Goal: Task Accomplishment & Management: Use online tool/utility

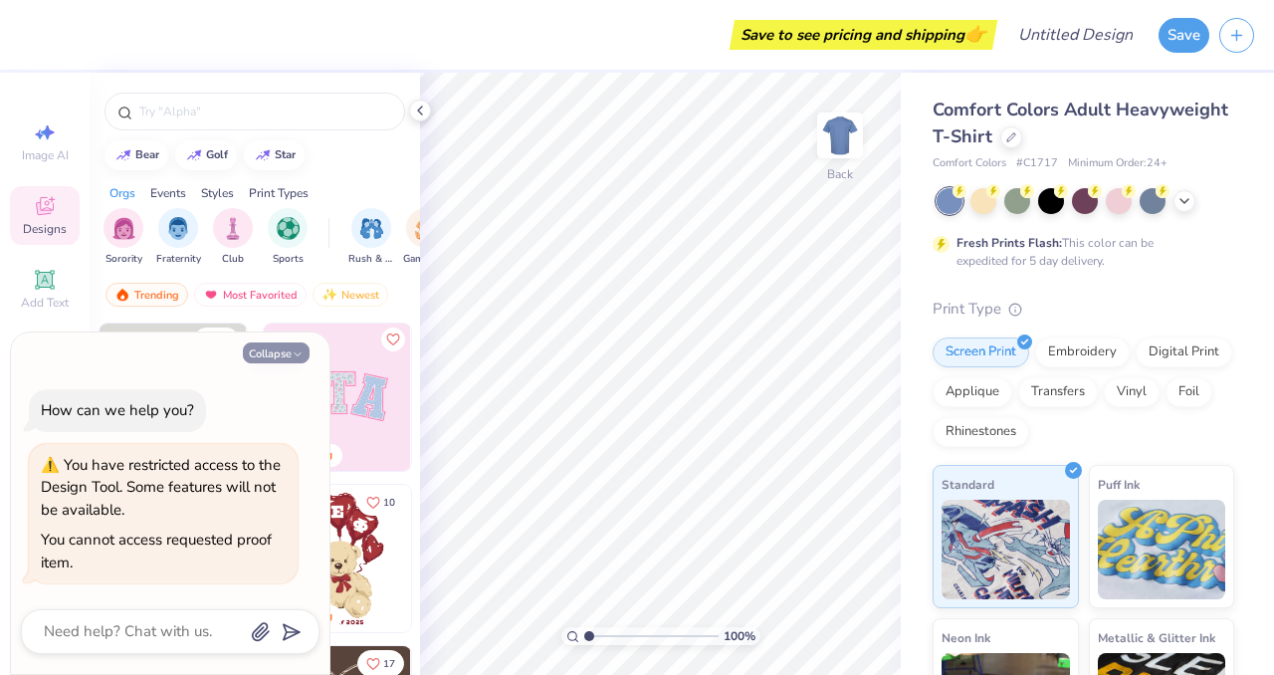
click at [265, 350] on button "Collapse" at bounding box center [276, 352] width 67 height 21
type textarea "x"
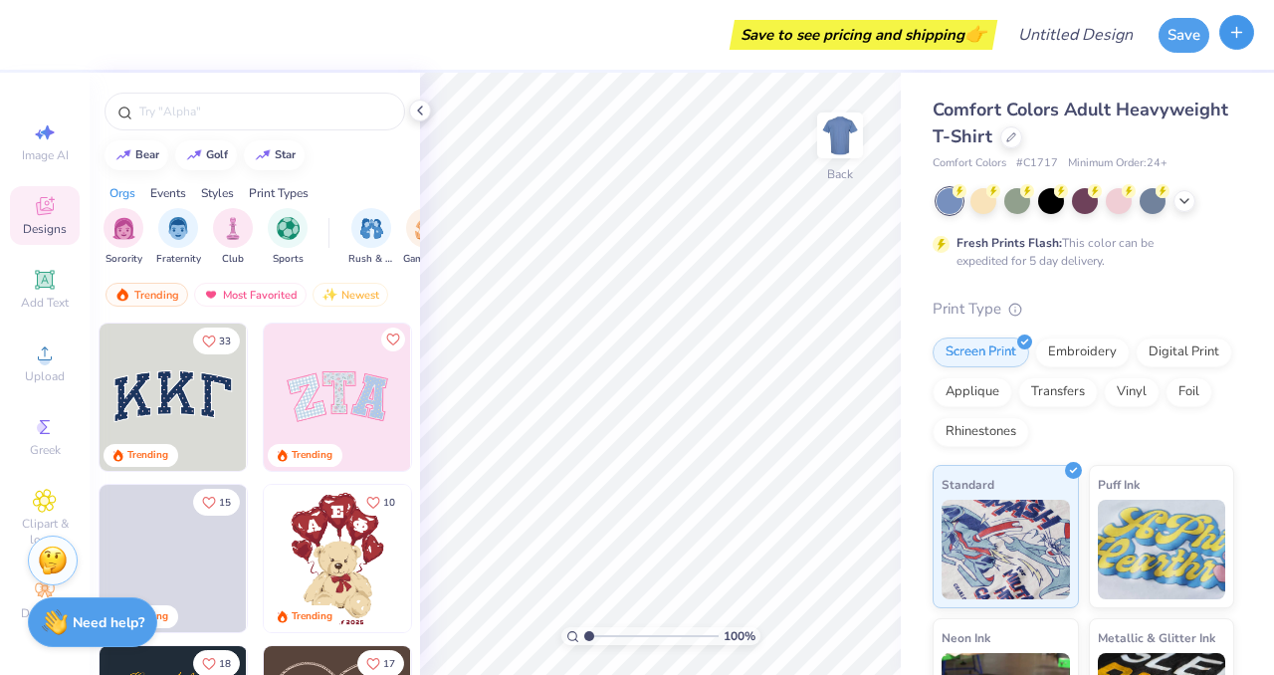
click at [1246, 30] on button "button" at bounding box center [1237, 32] width 35 height 35
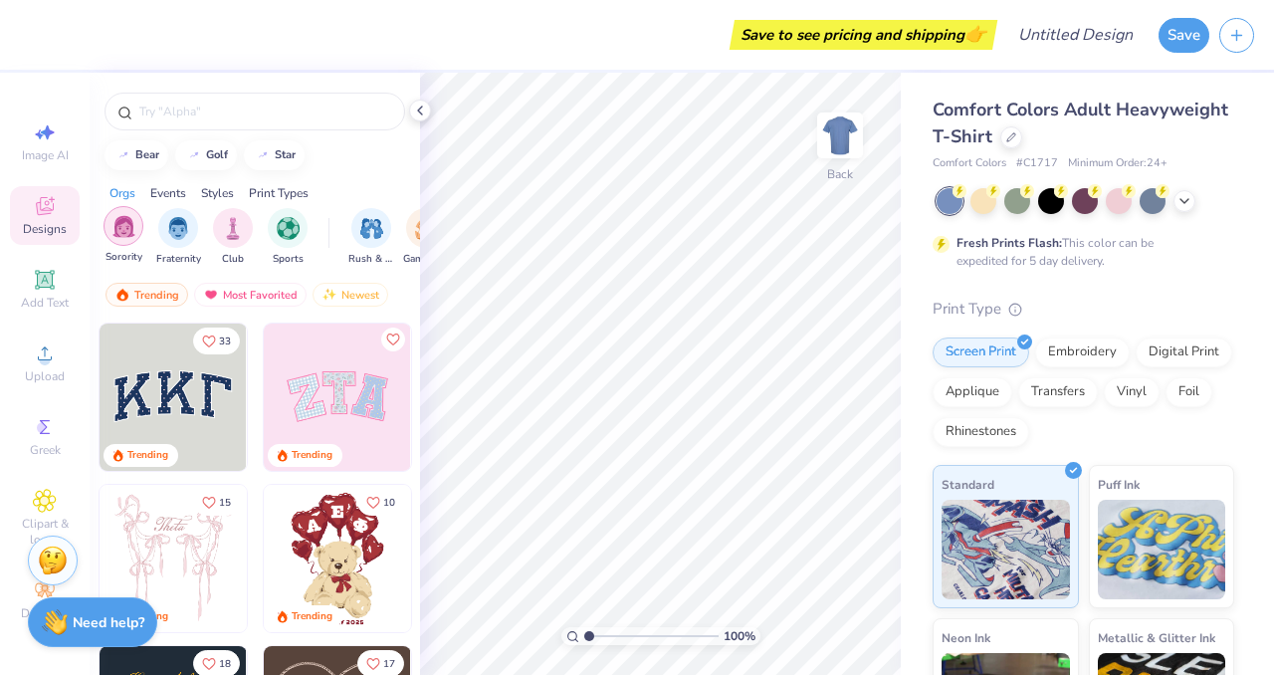
click at [120, 225] on img "filter for Sorority" at bounding box center [123, 226] width 23 height 23
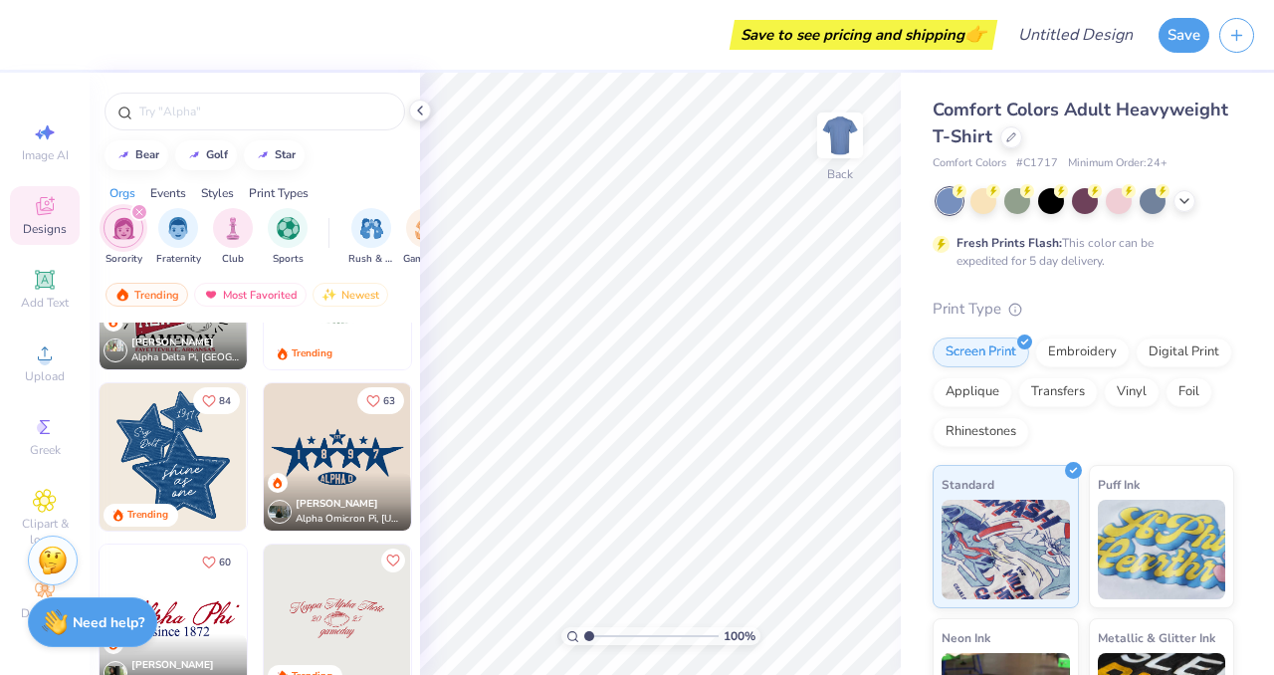
scroll to position [909, 0]
click at [51, 135] on icon at bounding box center [45, 132] width 24 height 24
select select "4"
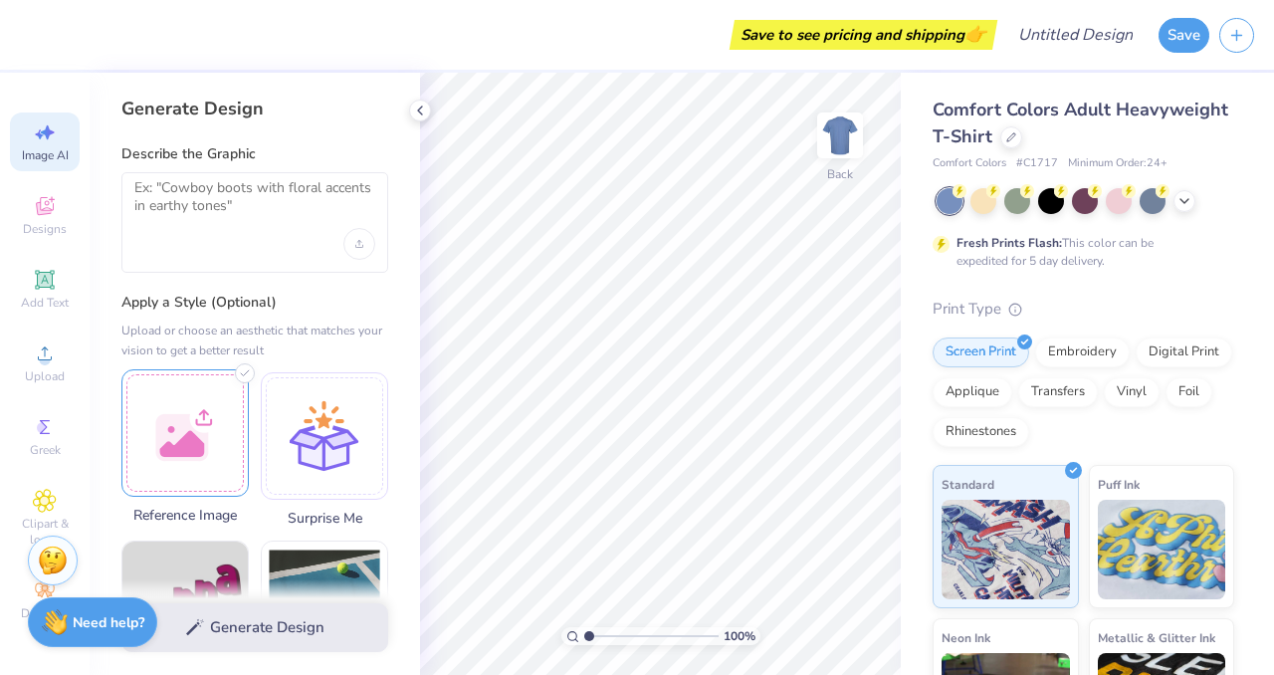
click at [143, 452] on div at bounding box center [184, 432] width 127 height 127
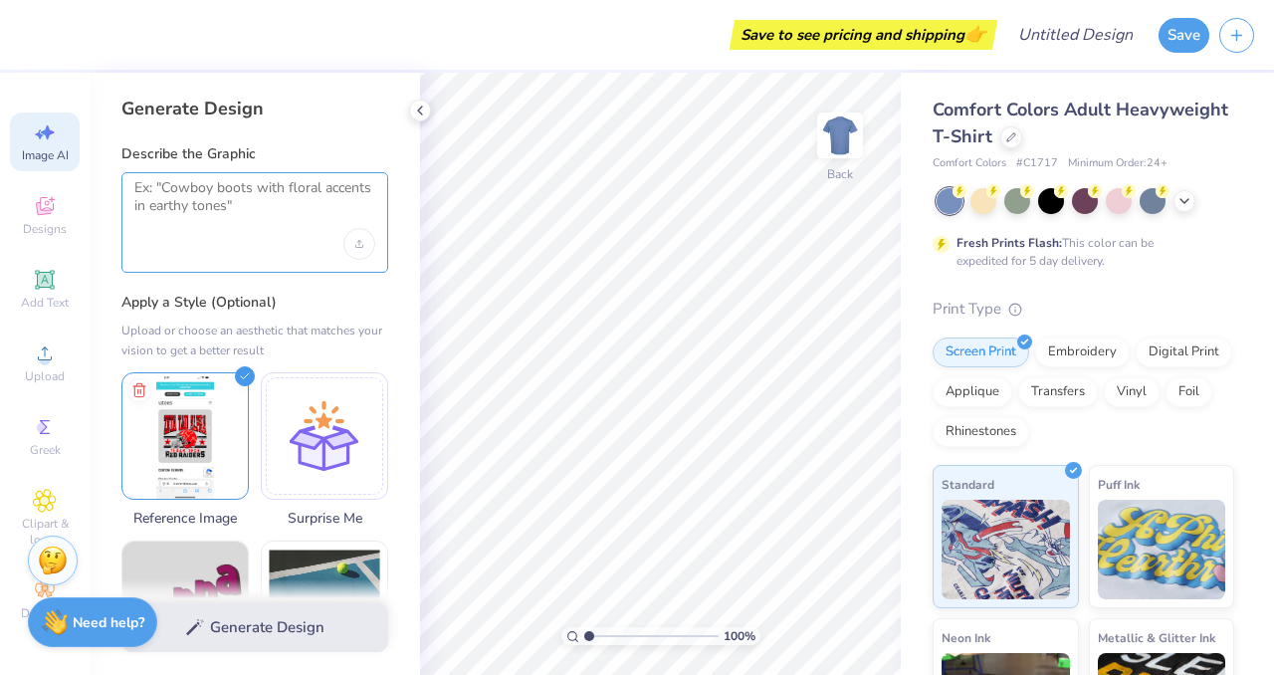
click at [237, 201] on textarea at bounding box center [254, 204] width 241 height 50
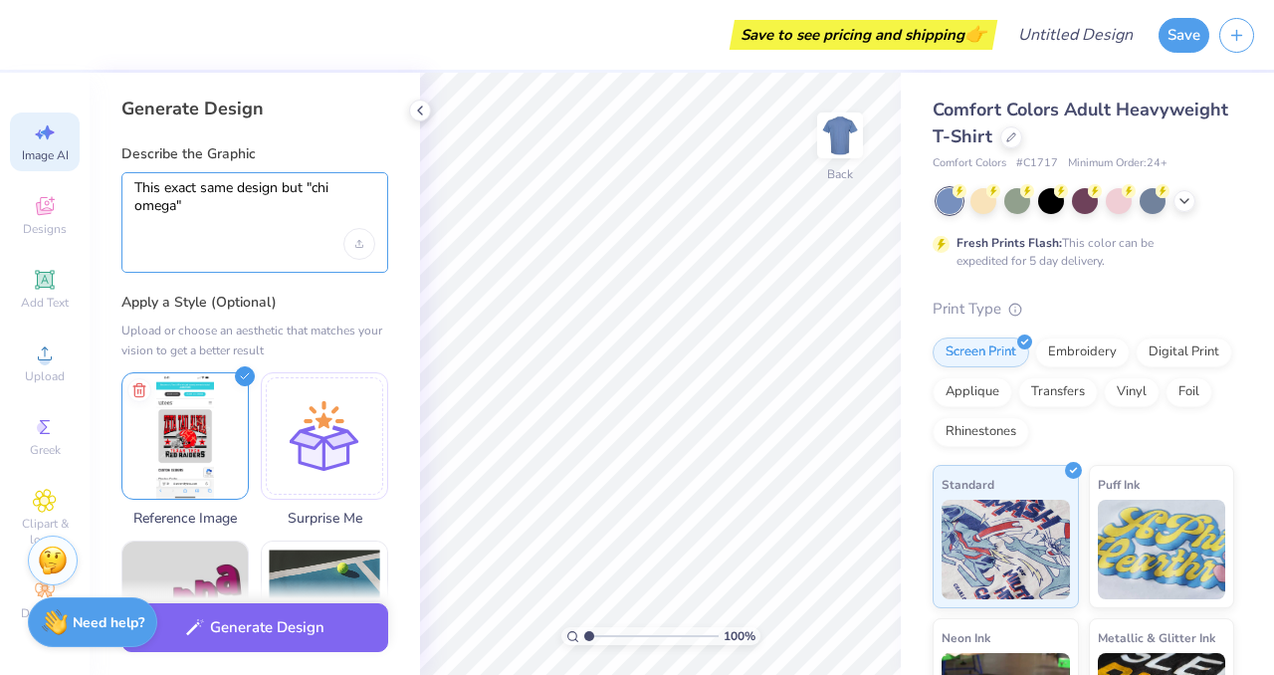
click at [238, 215] on textarea "This exact same design but "chi omega"" at bounding box center [254, 204] width 241 height 50
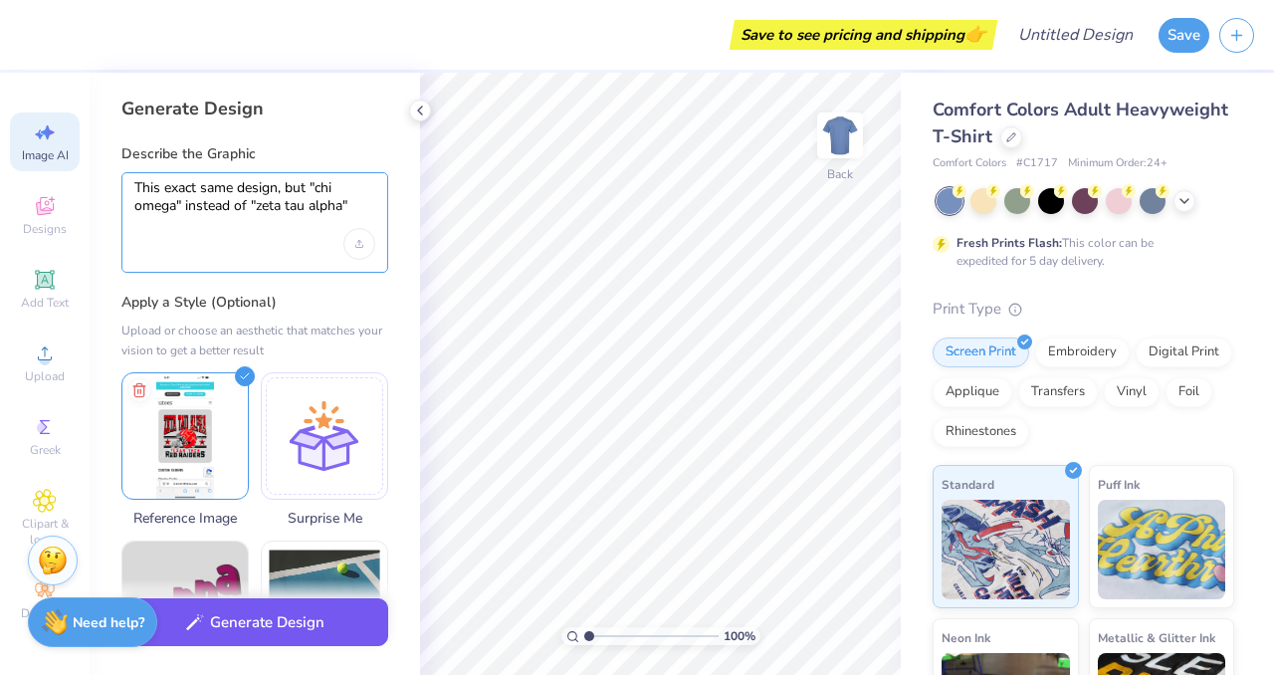
type textarea "This exact same design, but "chi omega" instead of "zeta tau alpha""
click at [242, 634] on button "Generate Design" at bounding box center [254, 622] width 267 height 49
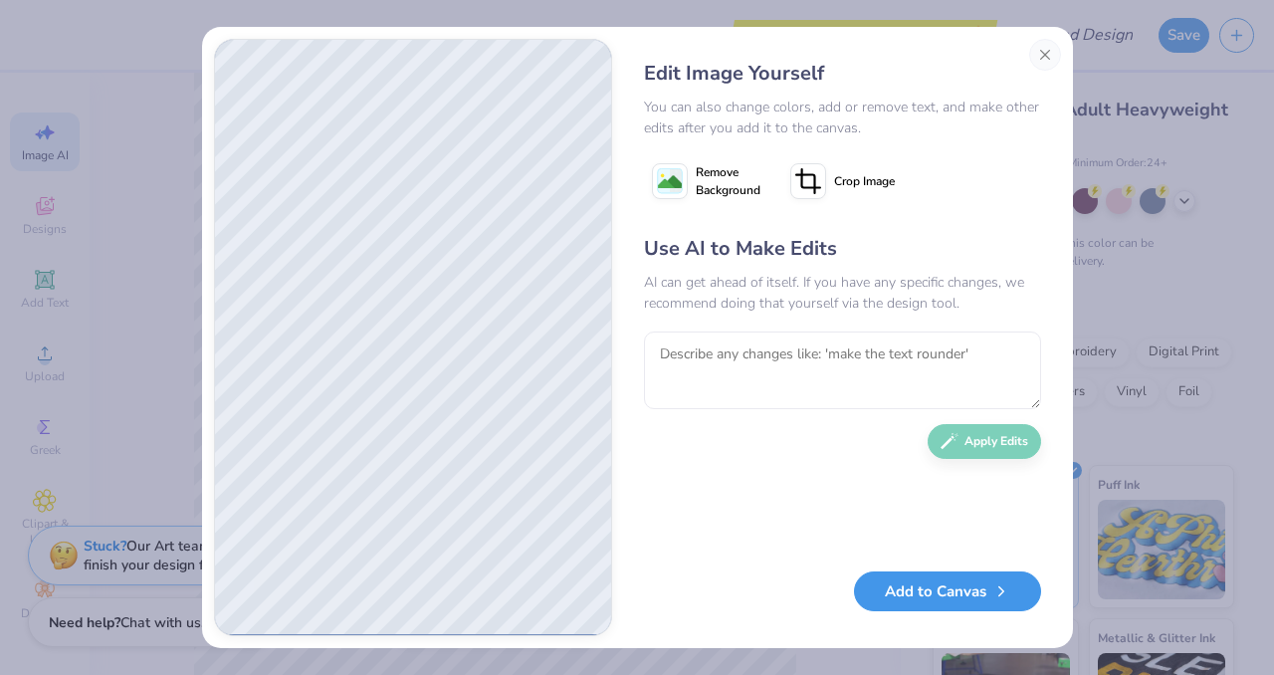
click at [947, 606] on button "Add to Canvas" at bounding box center [947, 591] width 187 height 41
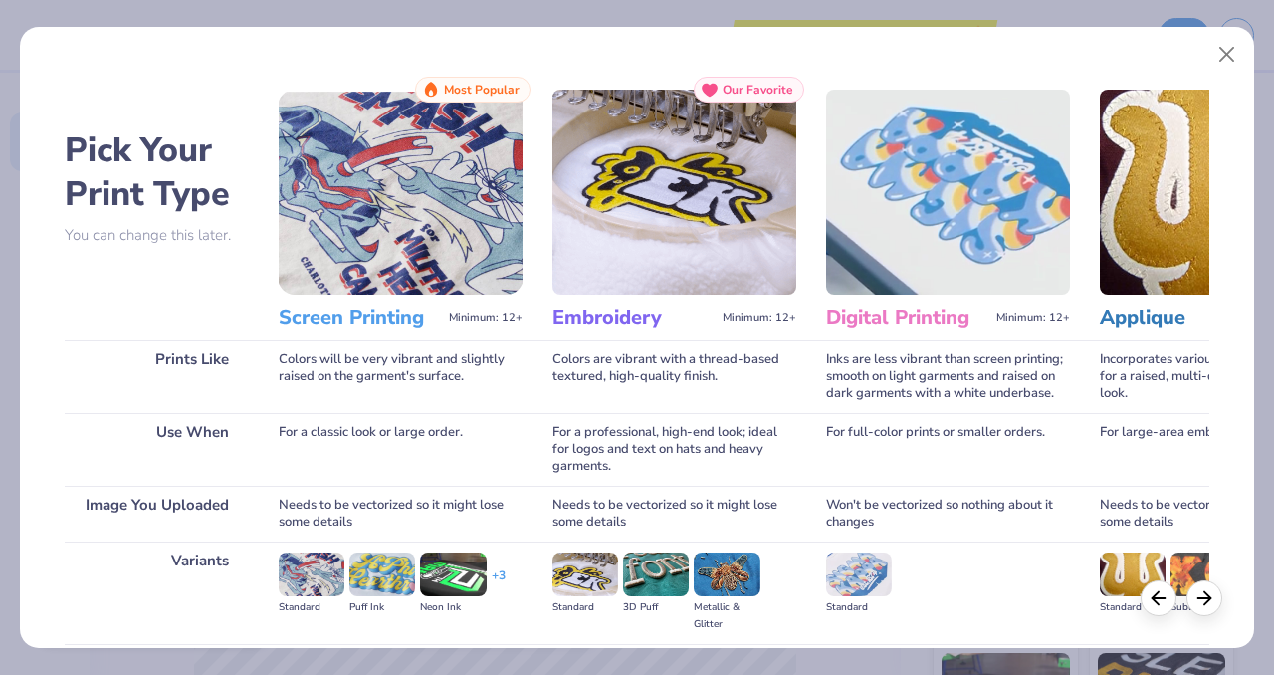
click at [422, 246] on img at bounding box center [401, 192] width 244 height 205
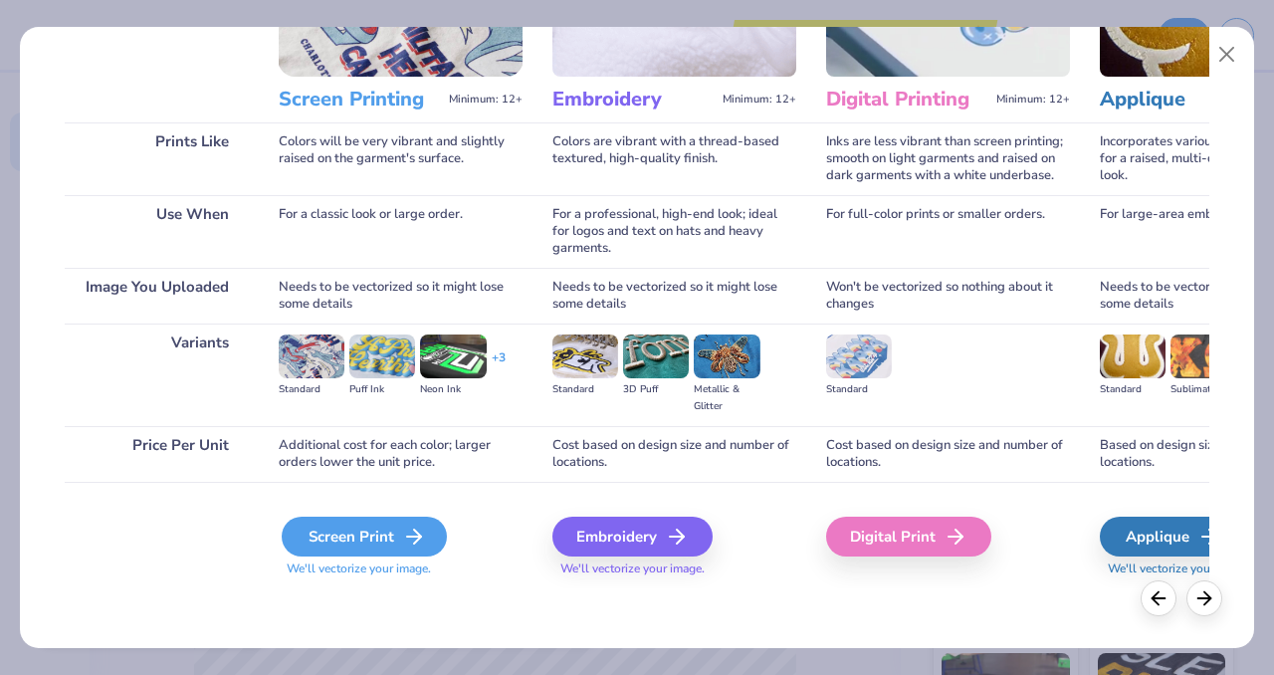
click at [321, 554] on div "Screen Print" at bounding box center [364, 537] width 165 height 40
click at [329, 525] on div "Screen Print" at bounding box center [364, 537] width 165 height 40
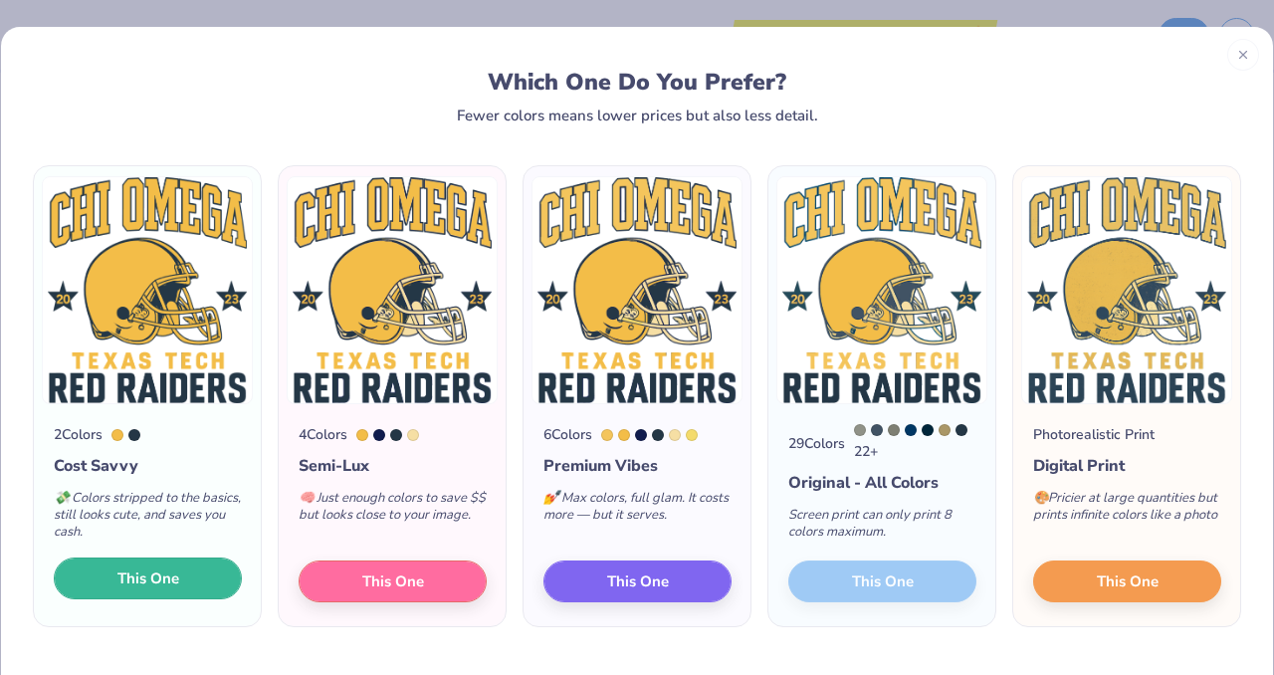
click at [129, 577] on span "This One" at bounding box center [148, 578] width 62 height 23
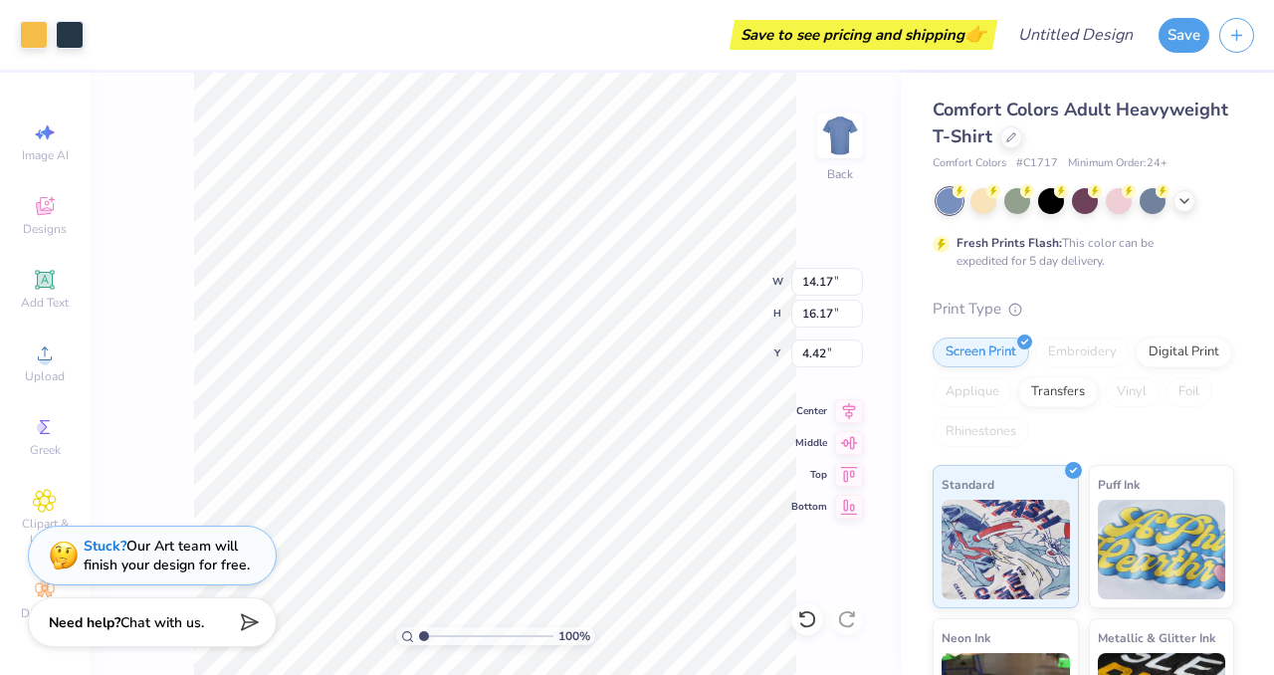
type input "3.00"
click at [27, 32] on div at bounding box center [34, 33] width 28 height 28
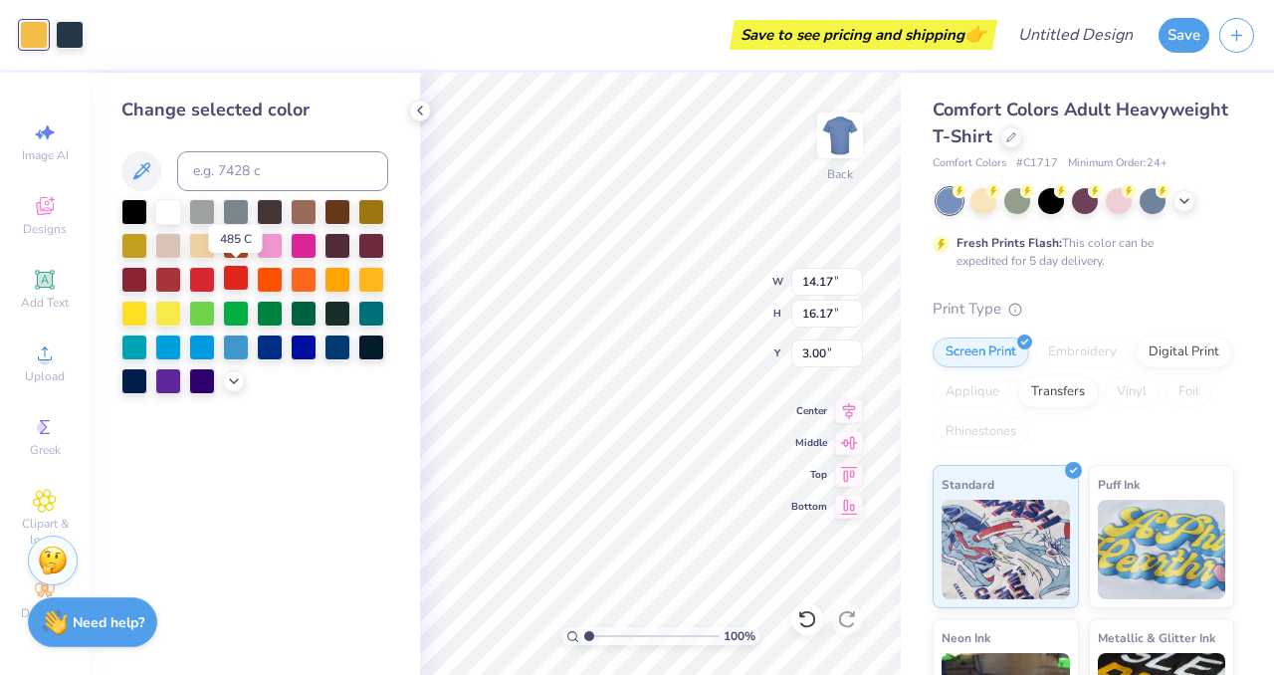
click at [238, 280] on div at bounding box center [236, 278] width 26 height 26
click at [199, 278] on div at bounding box center [202, 278] width 26 height 26
click at [73, 29] on div at bounding box center [70, 33] width 28 height 28
click at [173, 208] on div at bounding box center [168, 210] width 26 height 26
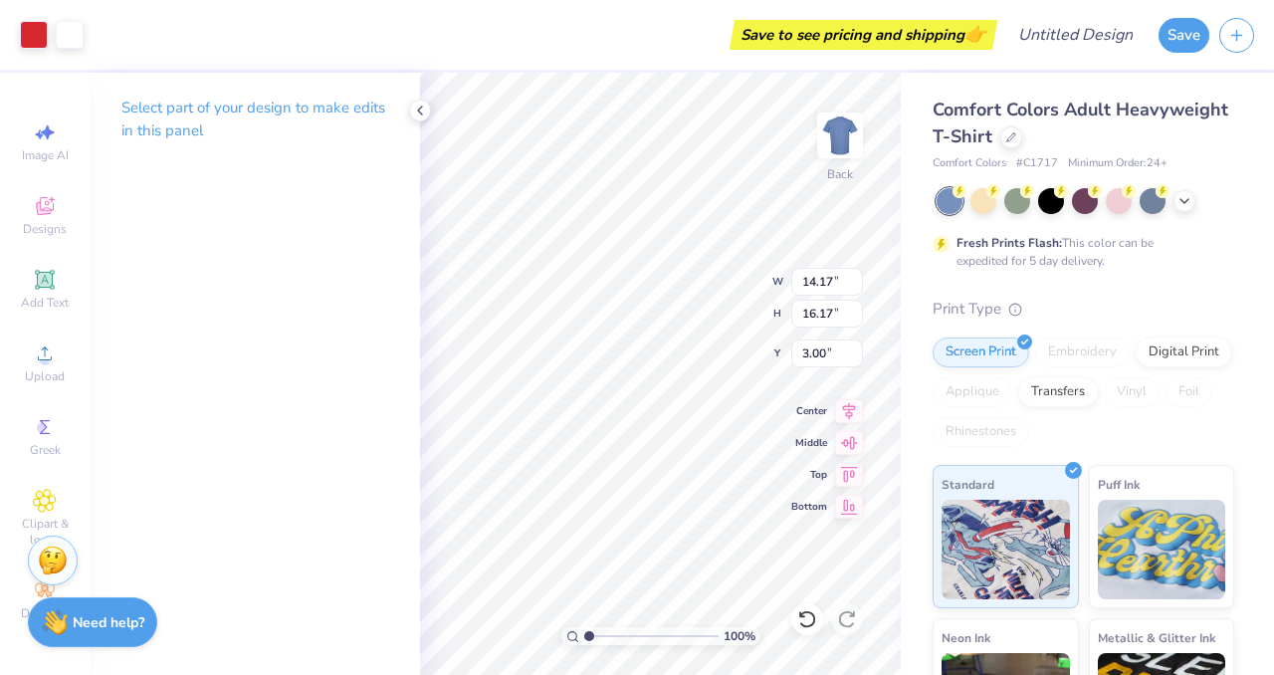
type input "11.51"
type input "13.13"
type input "4.01"
click at [267, 114] on p "Select part of your design to make edits in this panel" at bounding box center [254, 120] width 267 height 46
click at [222, 135] on p "Select part of your design to make edits in this panel" at bounding box center [254, 120] width 267 height 46
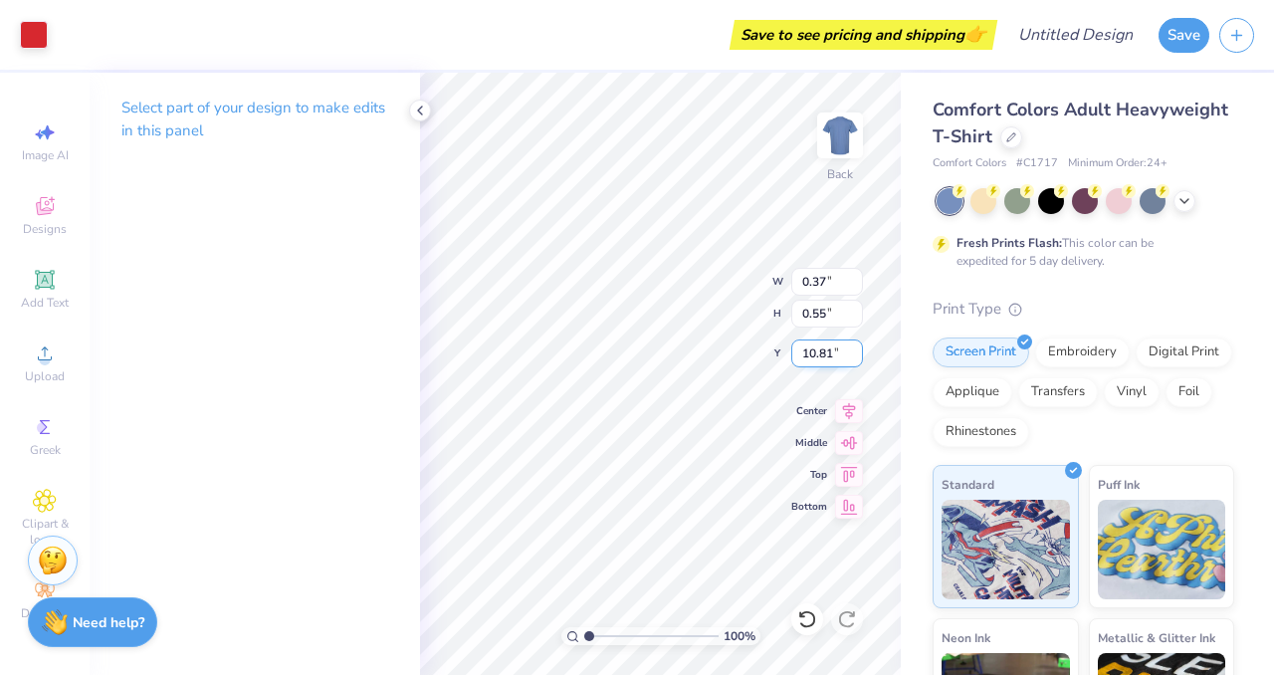
type input "14.15"
type input "0.54"
type input "0.81"
type input "13.30"
click at [40, 276] on icon at bounding box center [44, 279] width 15 height 15
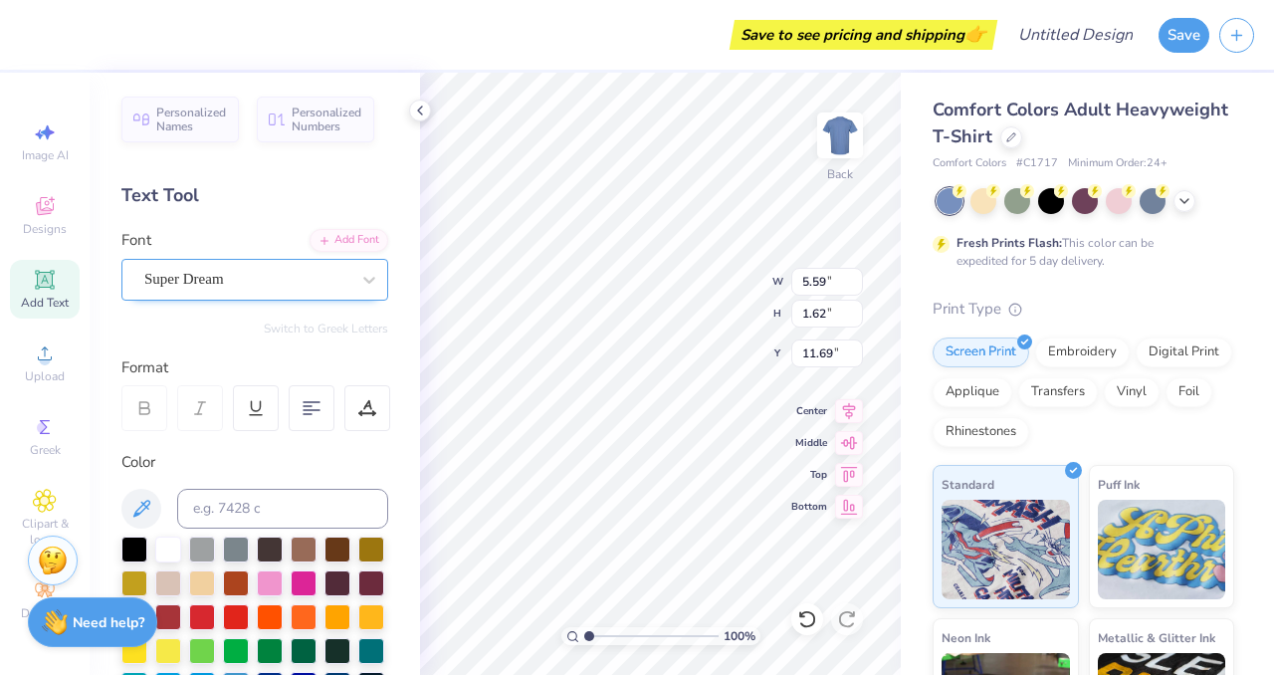
click at [232, 279] on div "Super Dream" at bounding box center [246, 279] width 209 height 31
